Goal: Information Seeking & Learning: Learn about a topic

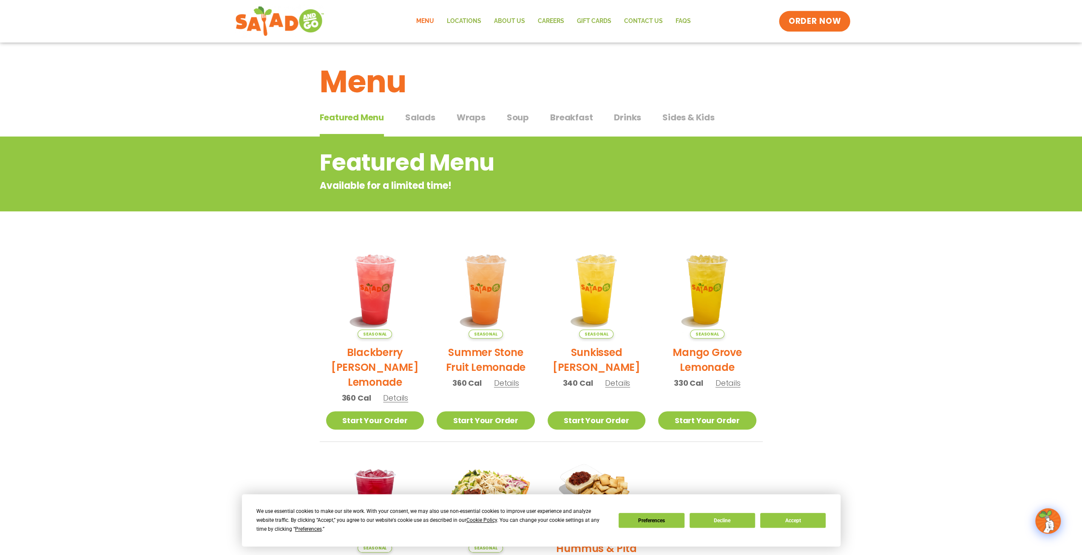
click at [825, 23] on span "ORDER NOW" at bounding box center [815, 21] width 53 height 11
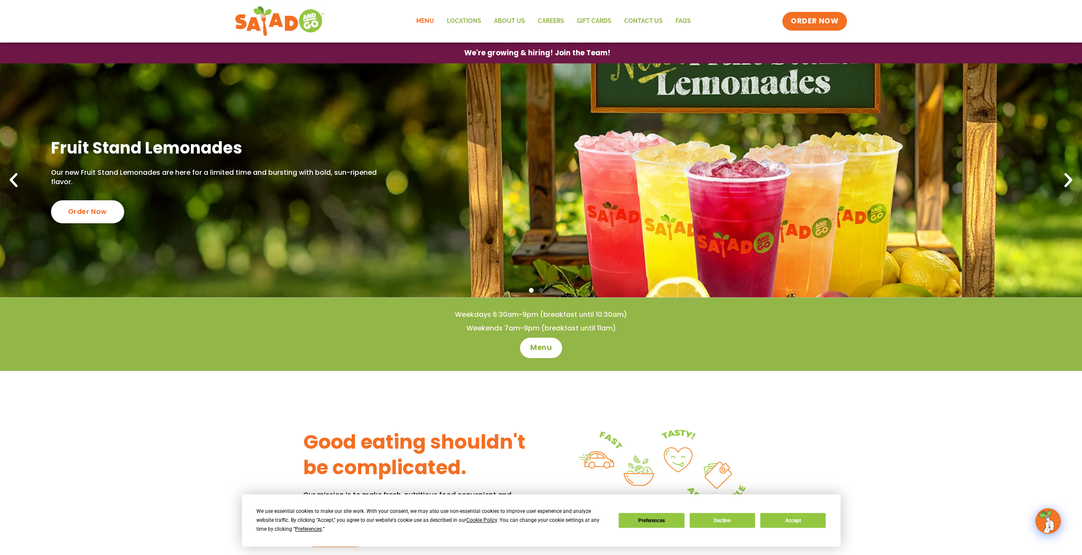
click at [431, 18] on link "Menu" at bounding box center [425, 21] width 31 height 20
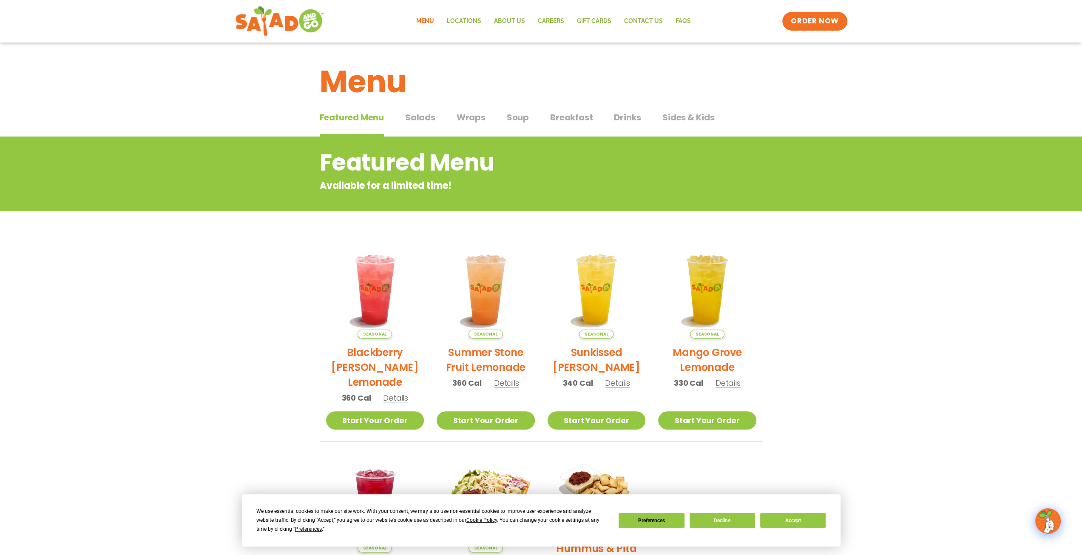
click at [683, 114] on span "Sides & Kids" at bounding box center [689, 117] width 52 height 13
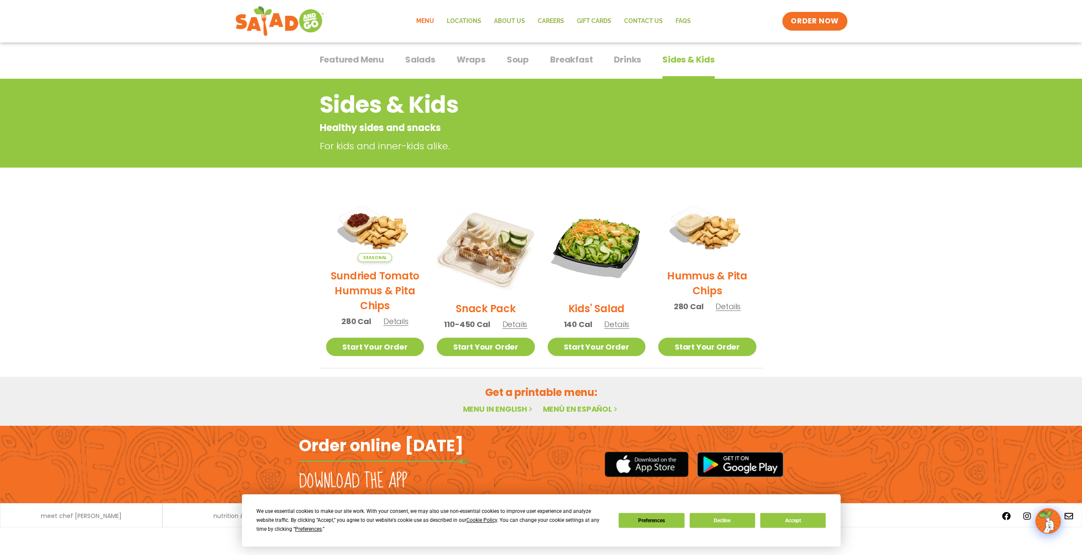
scroll to position [15, 0]
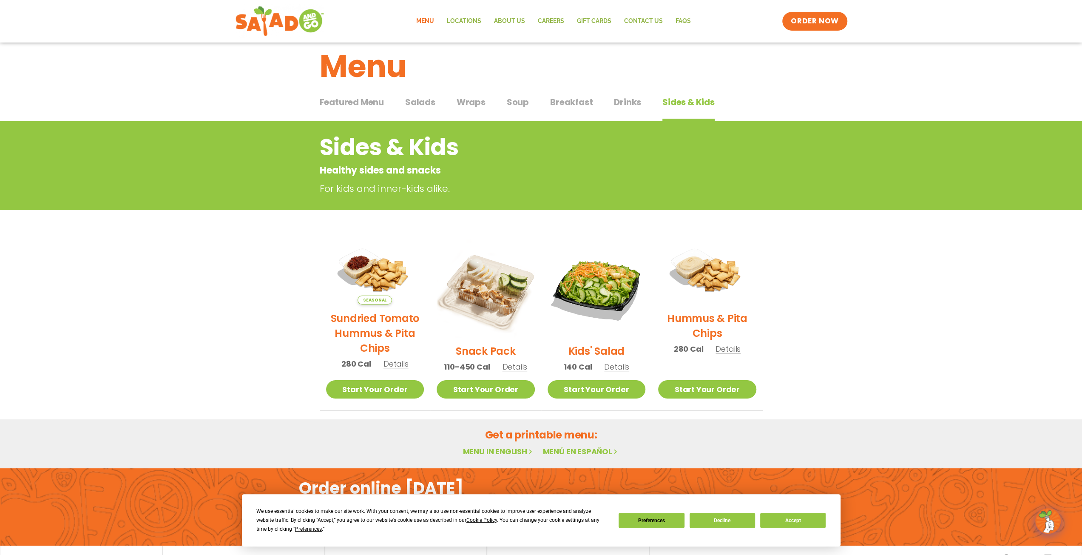
click at [628, 98] on span "Drinks" at bounding box center [627, 102] width 27 height 13
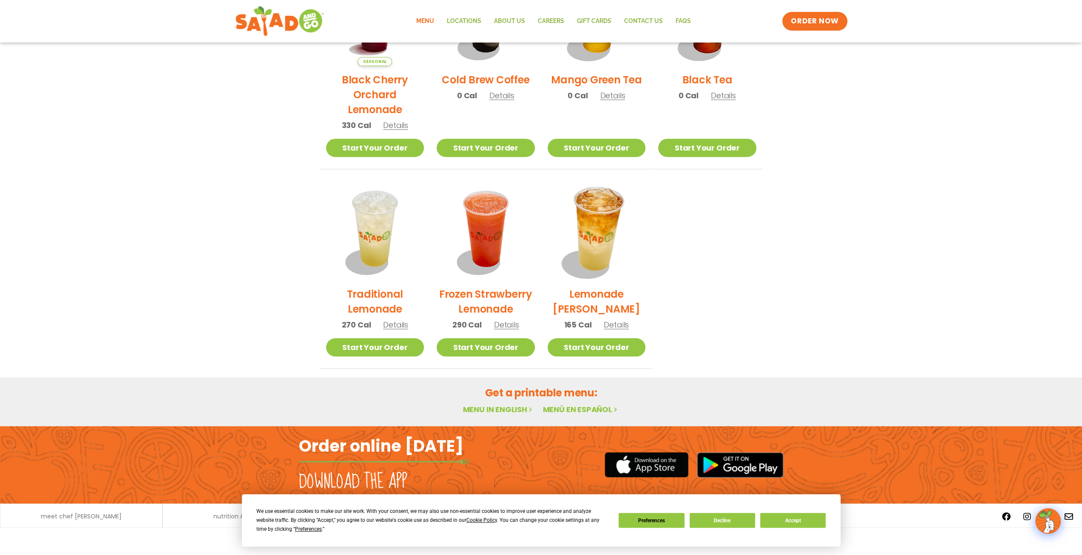
scroll to position [458, 0]
